Goal: Communication & Community: Answer question/provide support

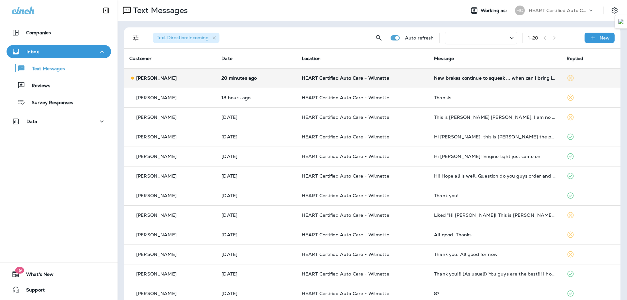
click at [403, 76] on p "HEART Certified Auto Care - Wilmette" at bounding box center [363, 77] width 122 height 5
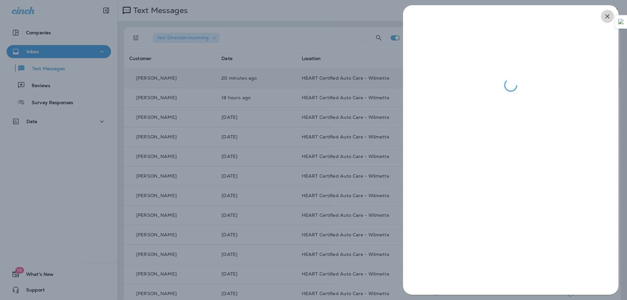
click at [609, 18] on icon "button" at bounding box center [607, 16] width 4 height 4
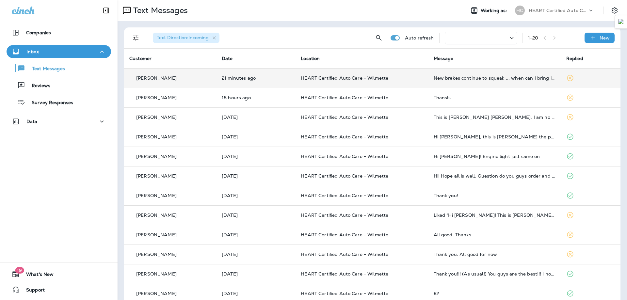
click at [409, 79] on p "HEART Certified Auto Care - Wilmette" at bounding box center [362, 77] width 122 height 5
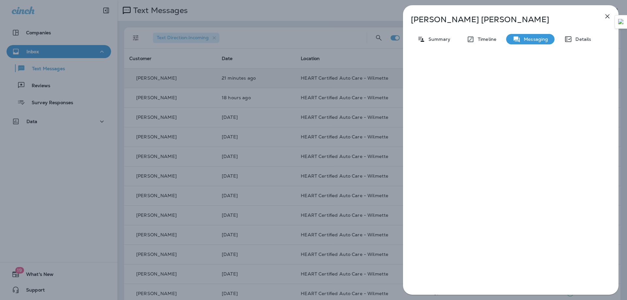
click at [486, 85] on div at bounding box center [510, 176] width 215 height 244
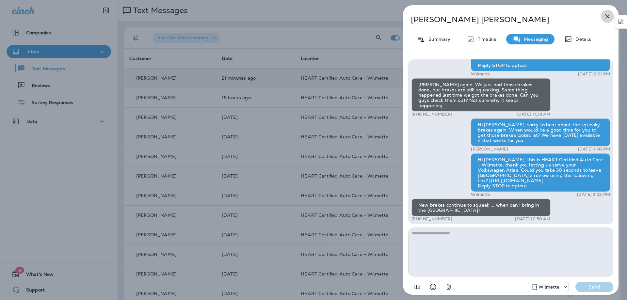
click at [607, 14] on icon "button" at bounding box center [607, 16] width 8 height 8
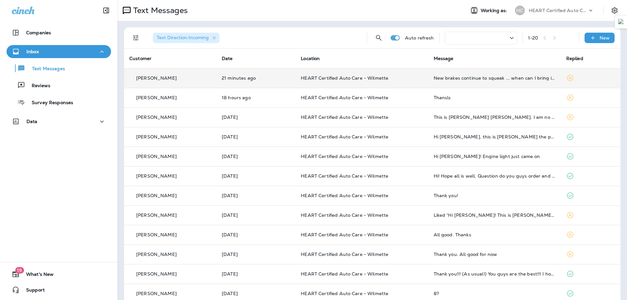
click at [268, 82] on td "21 minutes ago" at bounding box center [255, 78] width 79 height 20
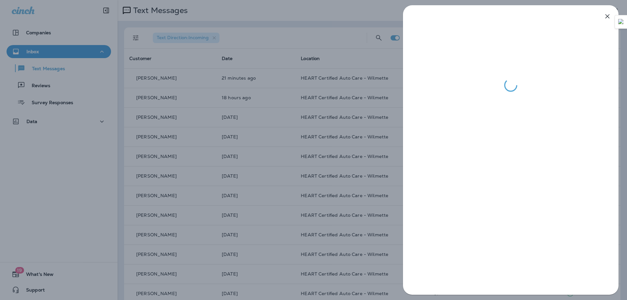
click at [491, 106] on div at bounding box center [510, 150] width 215 height 290
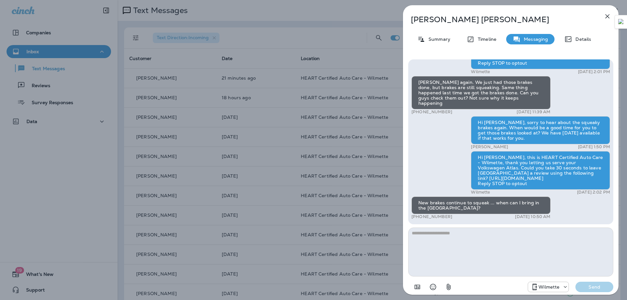
click at [470, 254] on textarea at bounding box center [510, 252] width 205 height 49
type textarea "**********"
click at [590, 287] on p "Send" at bounding box center [593, 287] width 27 height 6
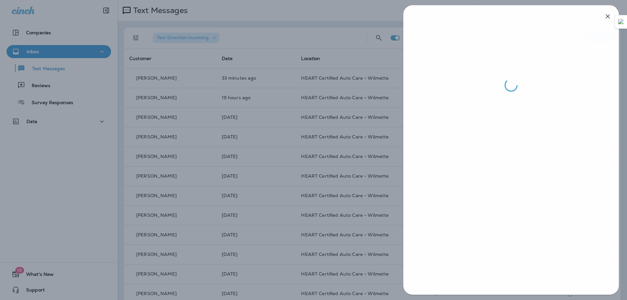
click at [248, 13] on div at bounding box center [313, 150] width 627 height 300
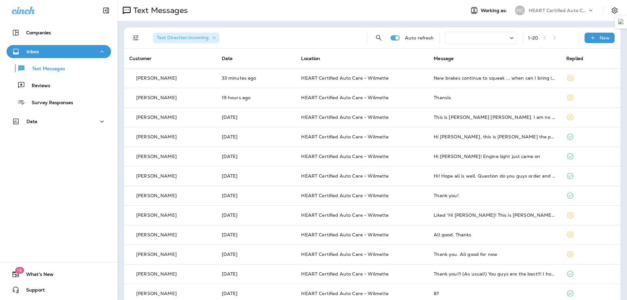
click at [397, 77] on p "HEART Certified Auto Care - Wilmette" at bounding box center [362, 77] width 122 height 5
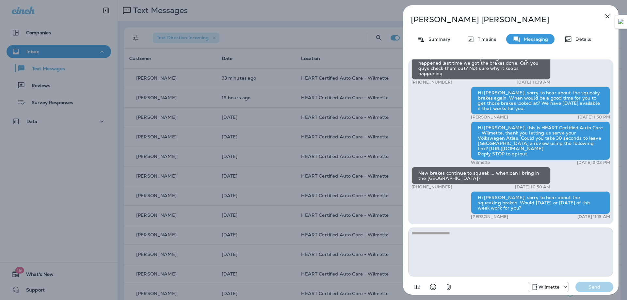
click at [609, 13] on icon "button" at bounding box center [607, 16] width 8 height 8
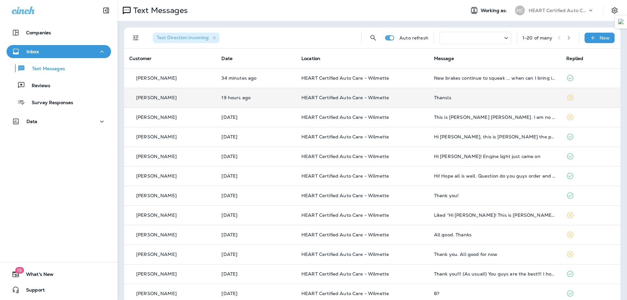
click at [463, 99] on div "Thansls" at bounding box center [495, 97] width 122 height 5
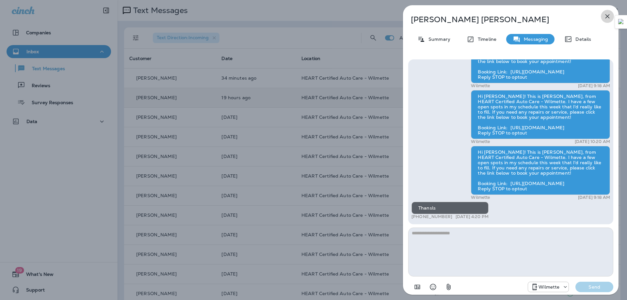
click at [606, 15] on icon "button" at bounding box center [607, 16] width 8 height 8
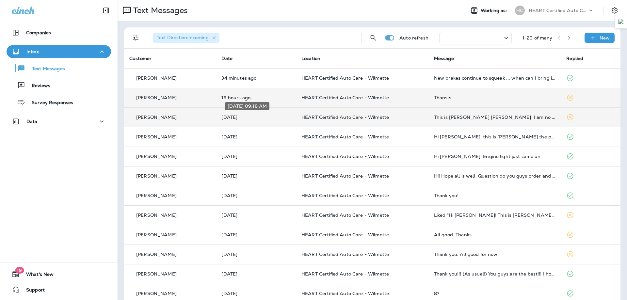
click at [276, 119] on p "[DATE]" at bounding box center [256, 117] width 70 height 5
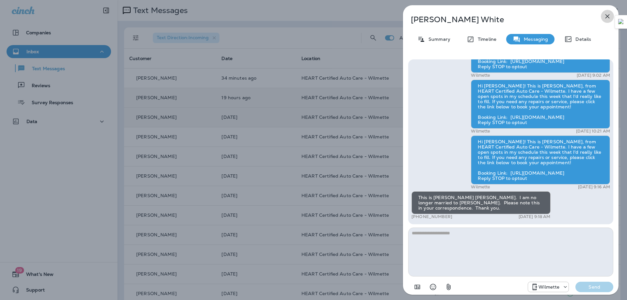
click at [609, 18] on icon "button" at bounding box center [607, 16] width 4 height 4
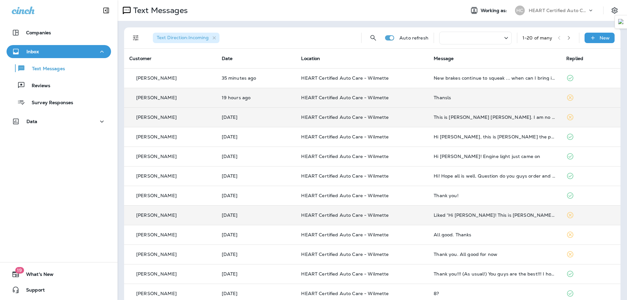
scroll to position [33, 0]
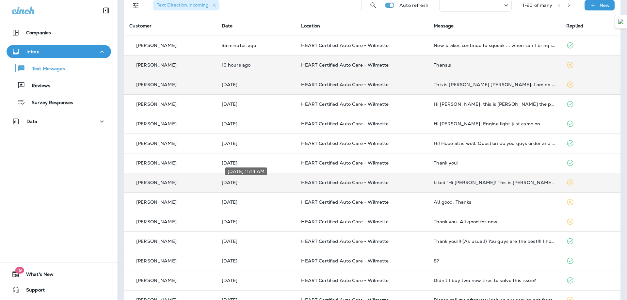
click at [274, 182] on p "[DATE]" at bounding box center [256, 182] width 69 height 5
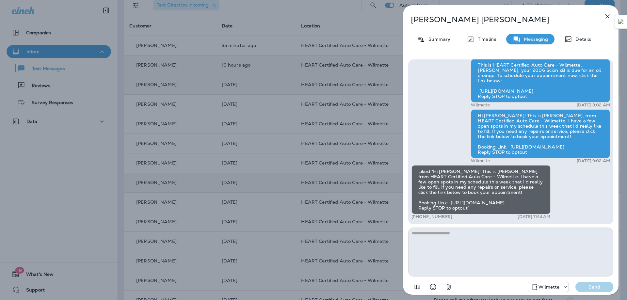
click at [605, 17] on icon "button" at bounding box center [607, 16] width 8 height 8
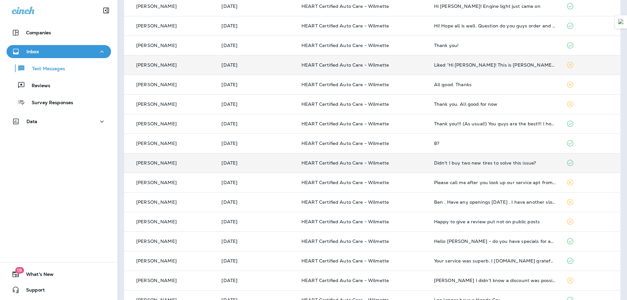
scroll to position [167, 0]
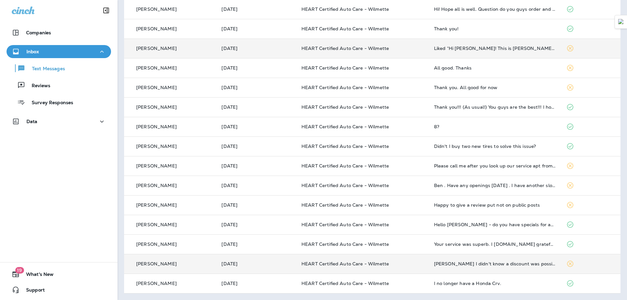
click at [398, 262] on p "HEART Certified Auto Care - Wilmette" at bounding box center [362, 263] width 122 height 5
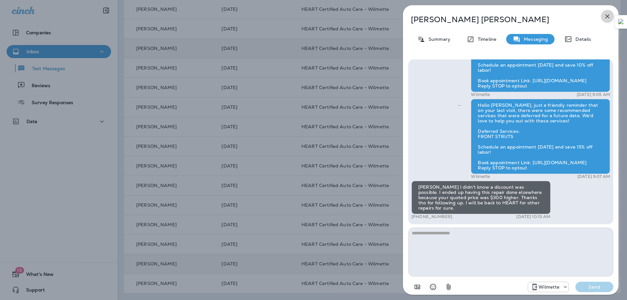
click at [608, 18] on icon "button" at bounding box center [607, 16] width 8 height 8
